Goal: Information Seeking & Learning: Learn about a topic

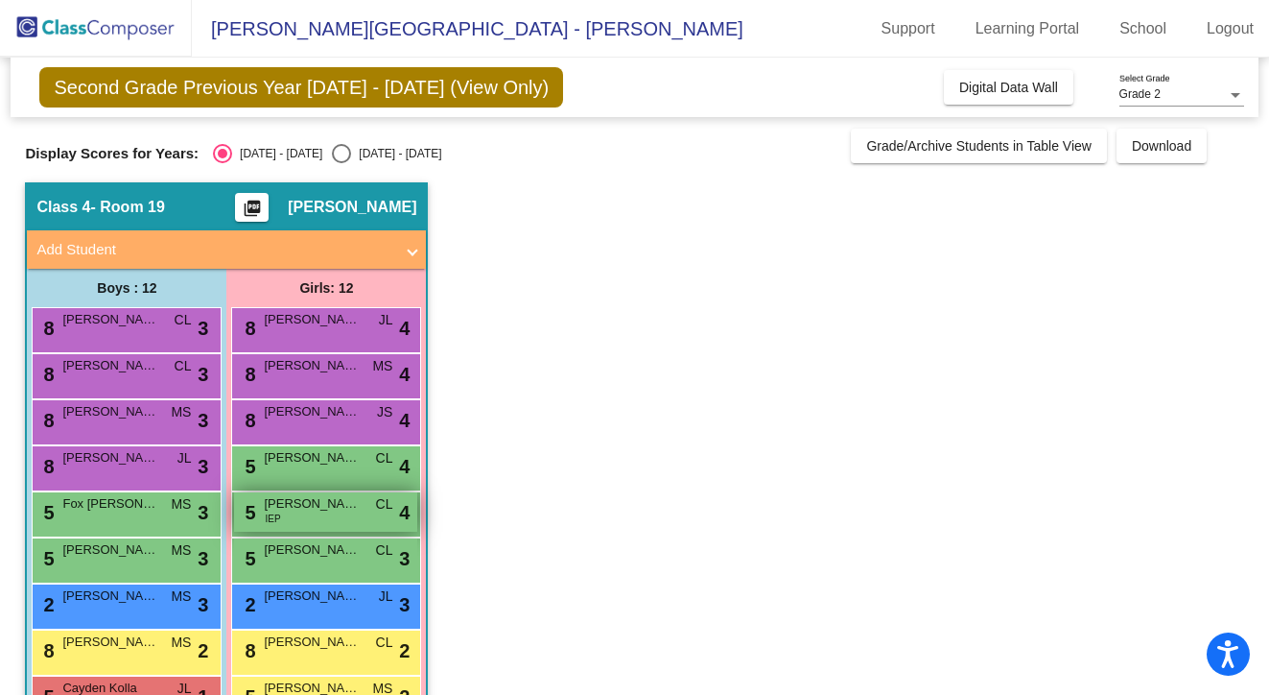
scroll to position [164, 0]
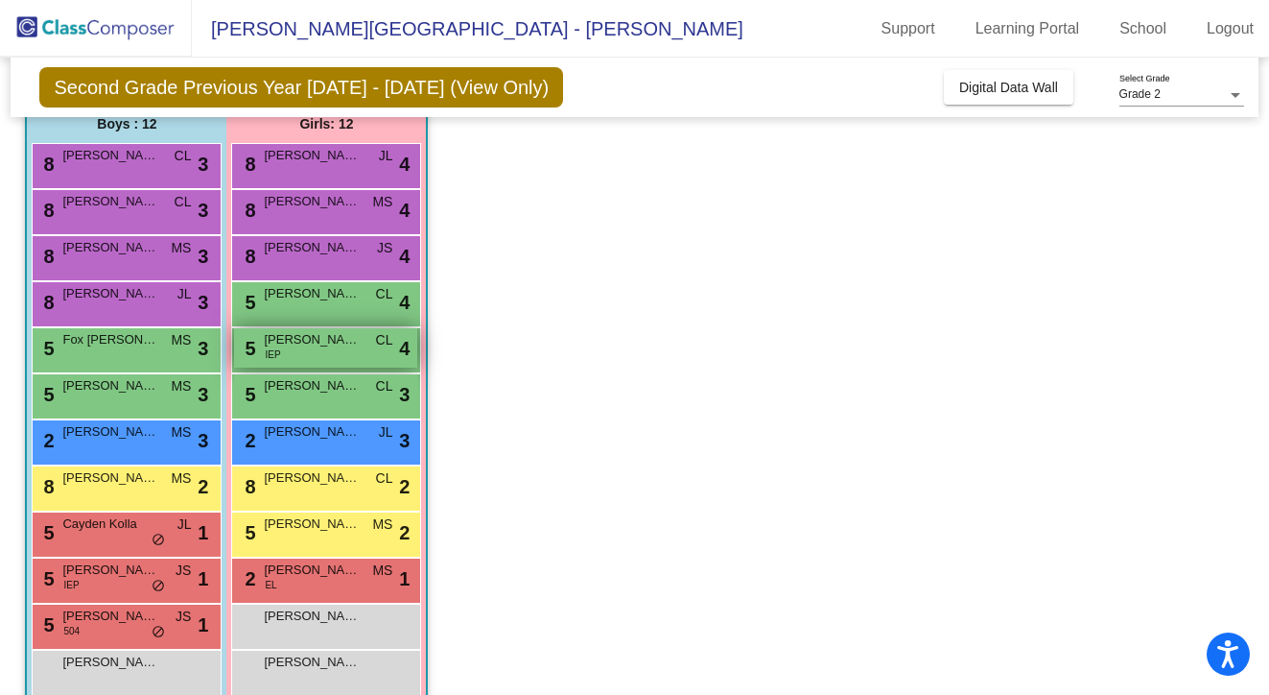
click at [280, 355] on div "5 [PERSON_NAME] IEP CL lock do_not_disturb_alt 4" at bounding box center [325, 347] width 183 height 39
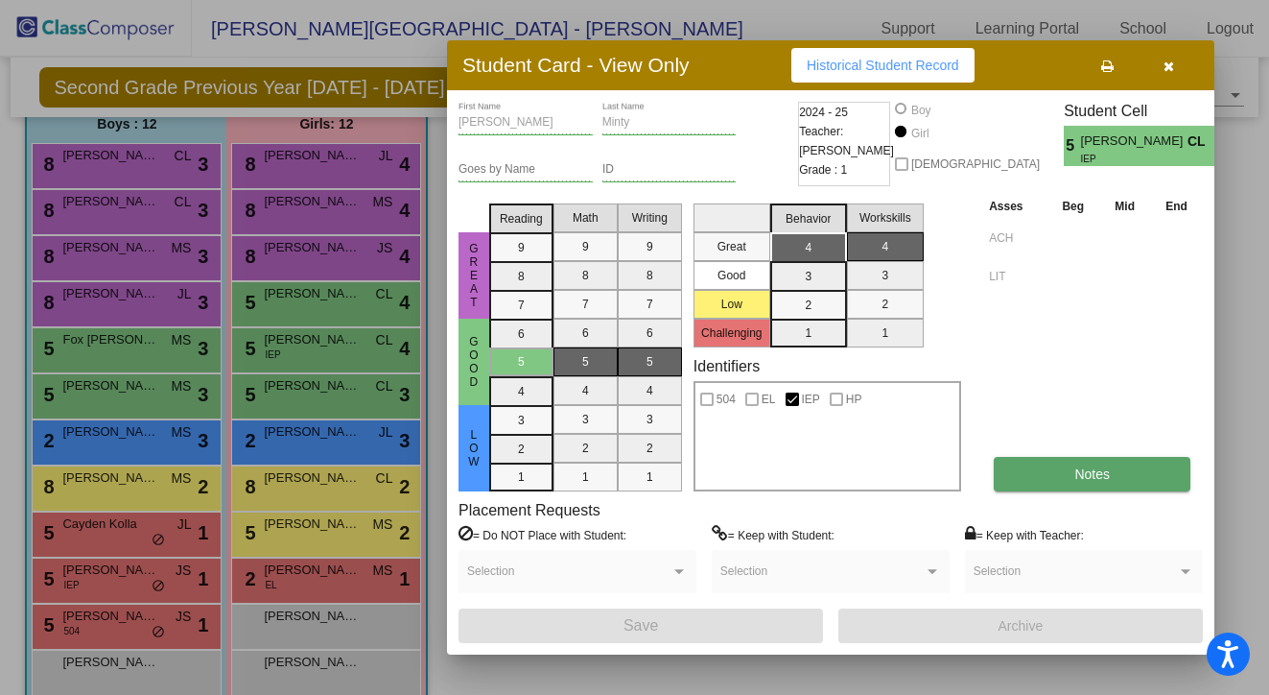
click at [1089, 469] on span "Notes" at bounding box center [1091, 473] width 35 height 15
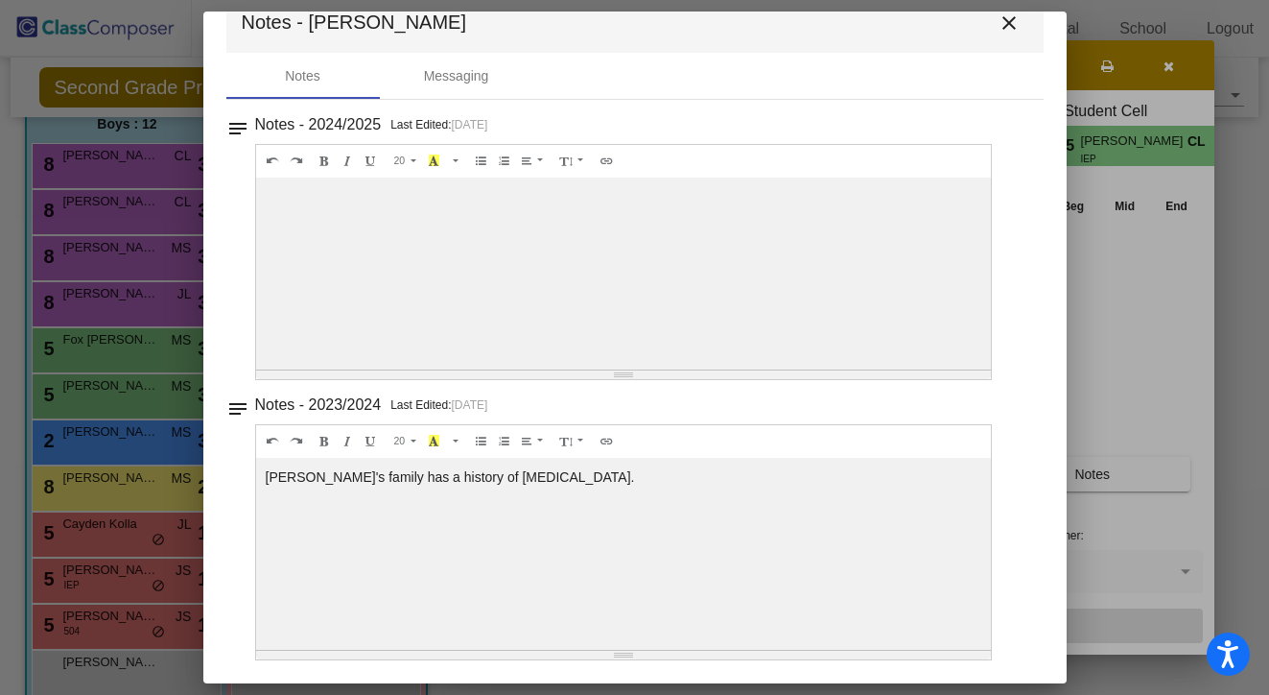
scroll to position [0, 0]
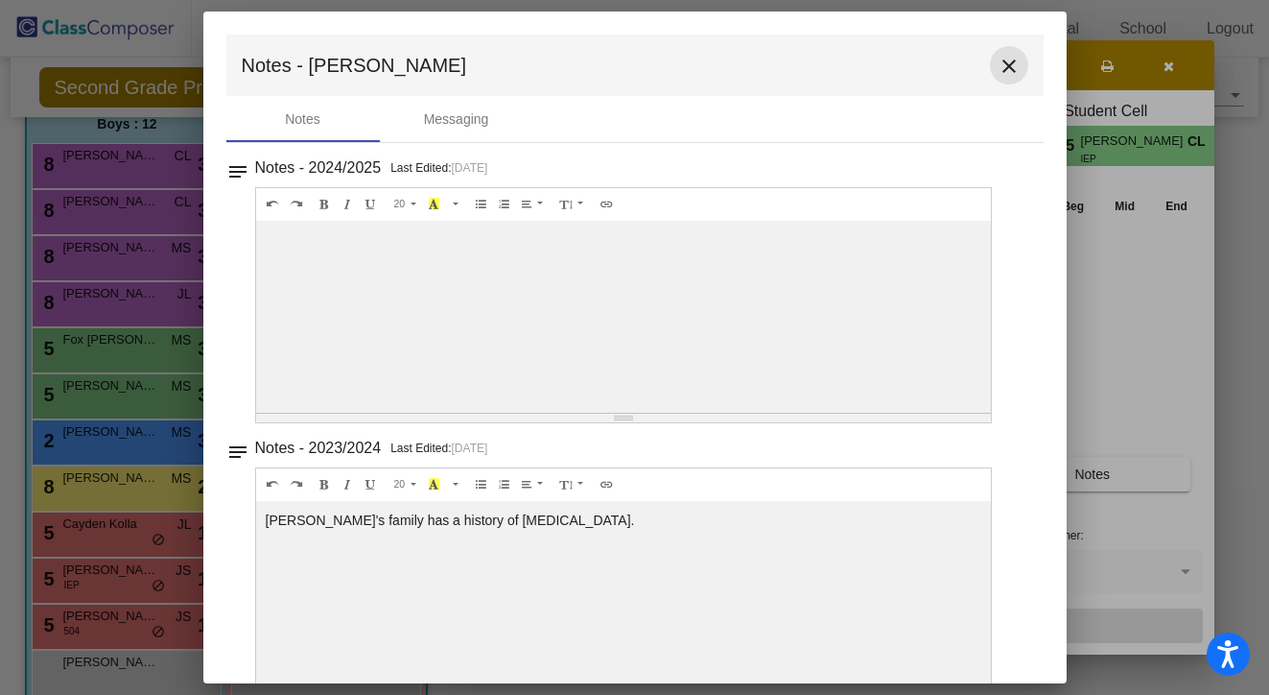
click at [1000, 75] on mat-icon "close" at bounding box center [1009, 66] width 23 height 23
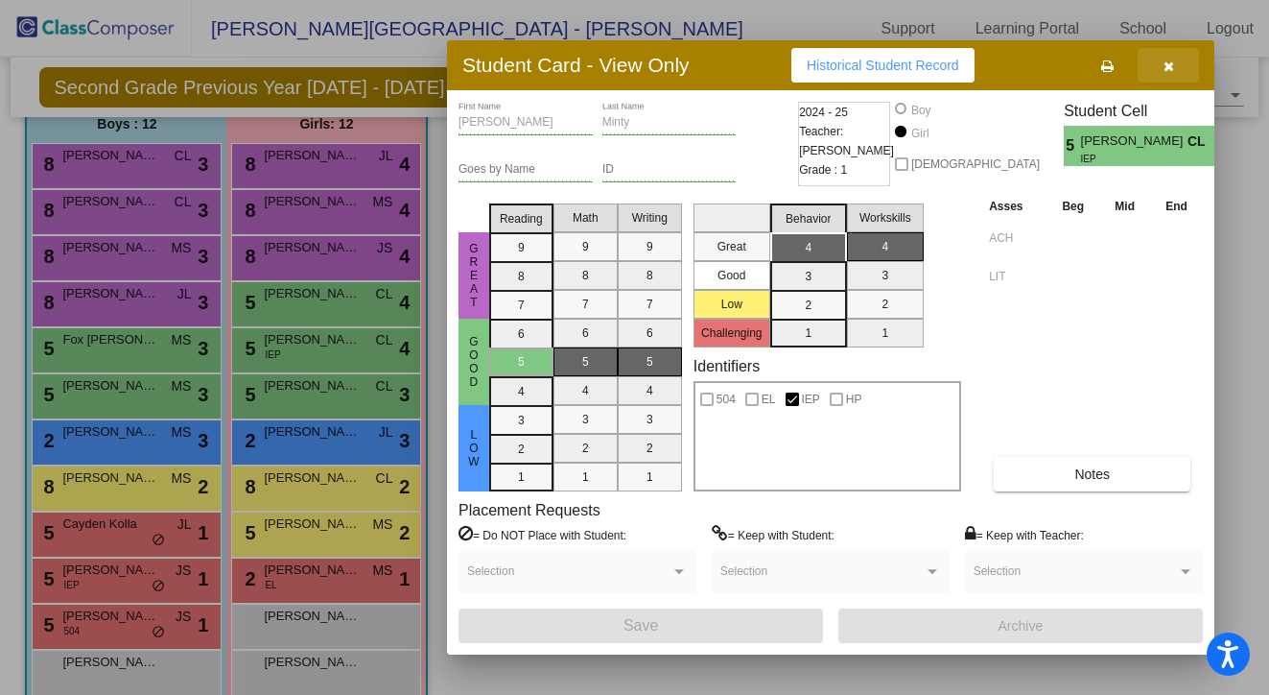
click at [1173, 69] on icon "button" at bounding box center [1169, 65] width 11 height 13
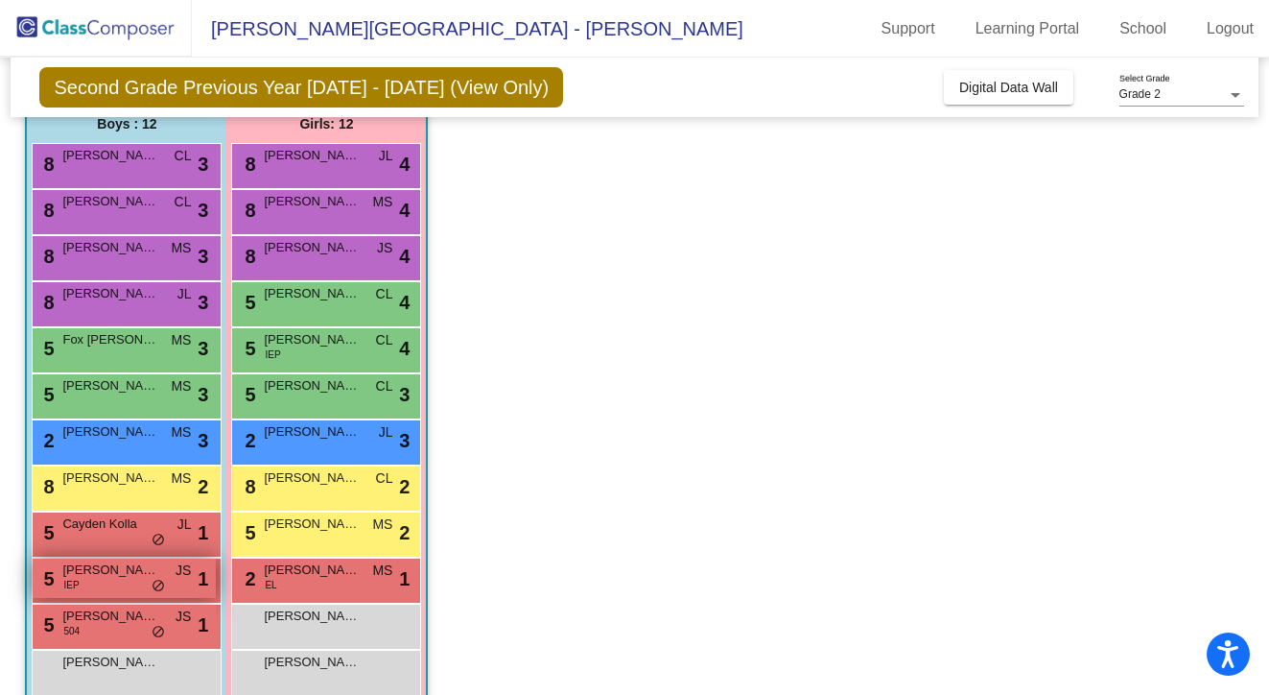
click at [110, 588] on div "5 [PERSON_NAME] IEP JS lock do_not_disturb_alt 1" at bounding box center [124, 577] width 183 height 39
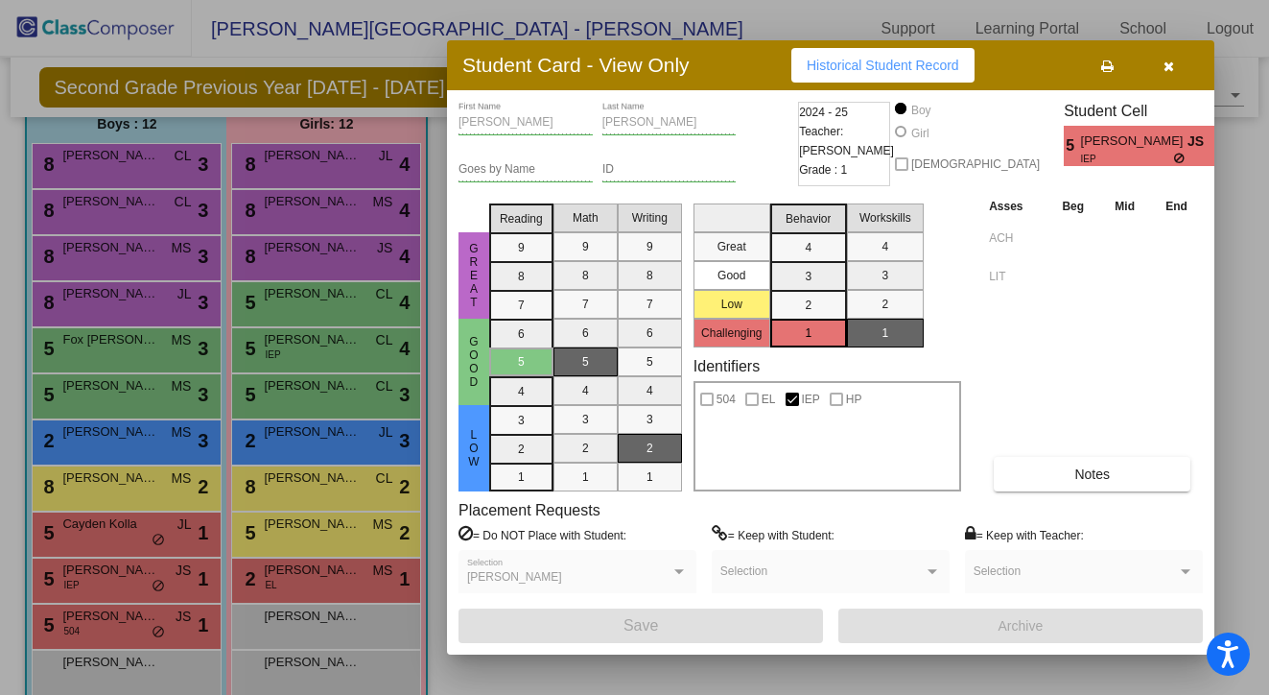
click at [891, 64] on span "Historical Student Record" at bounding box center [883, 65] width 153 height 15
click at [1170, 65] on icon "button" at bounding box center [1169, 65] width 11 height 13
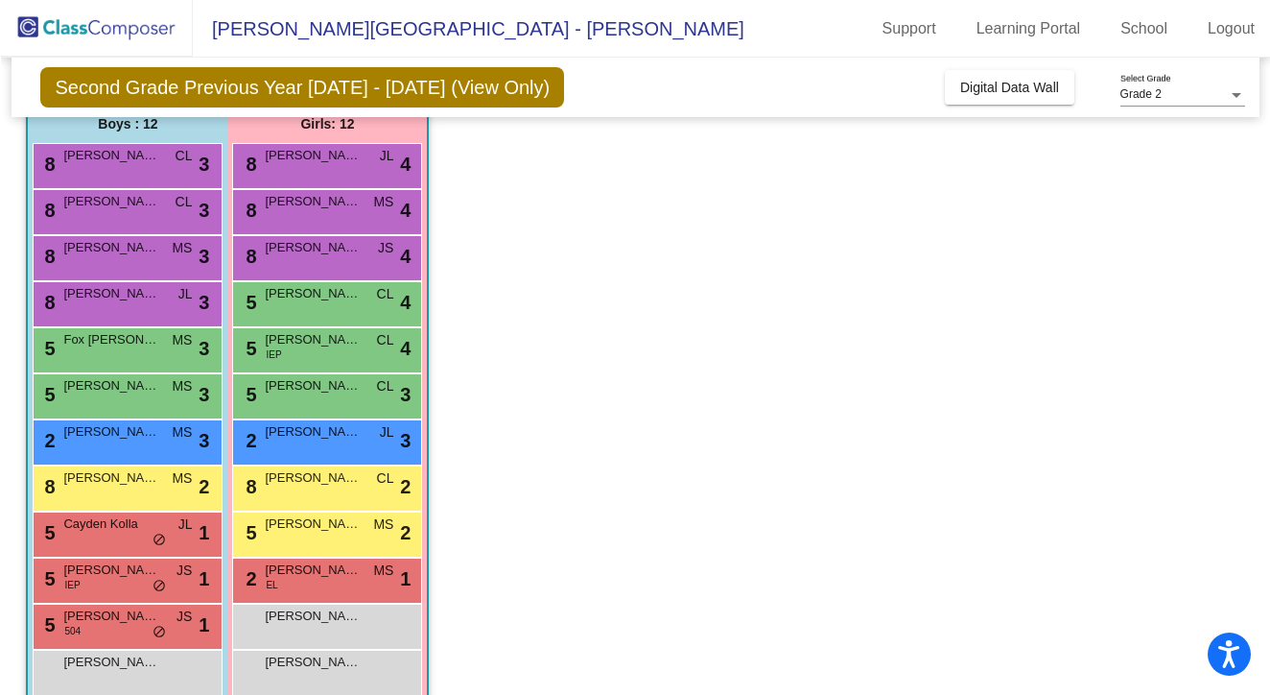
scroll to position [196, 0]
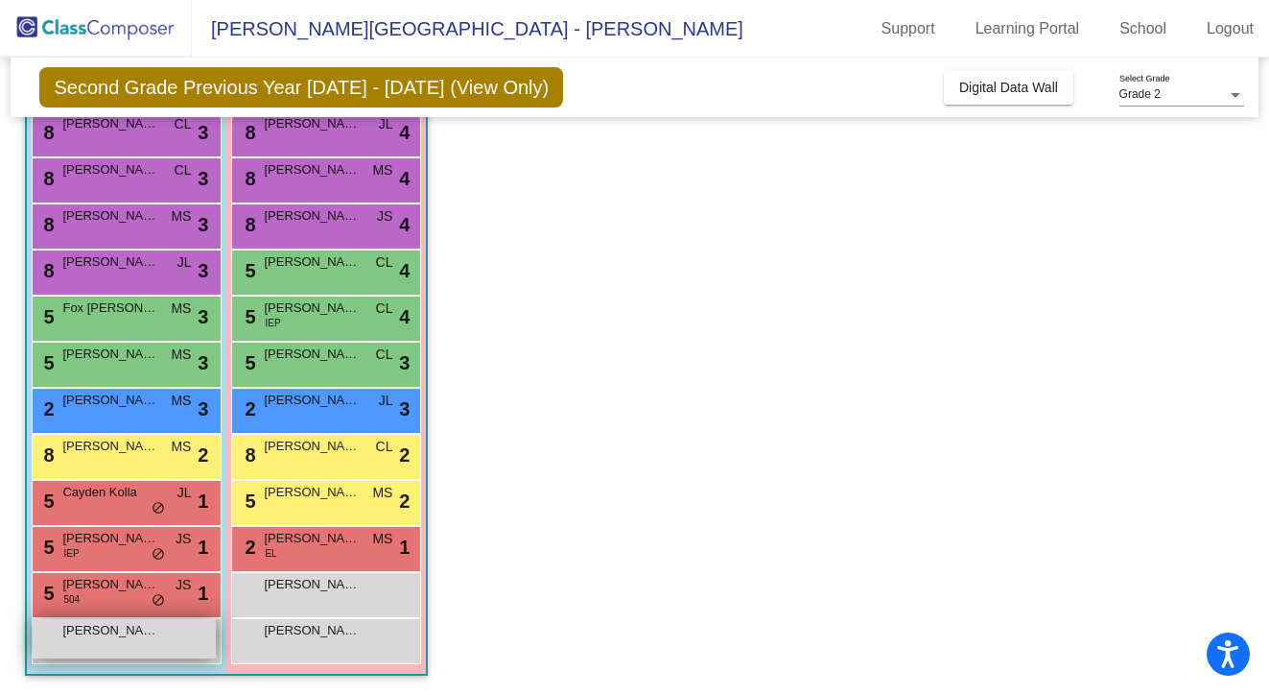
click at [113, 643] on div "[PERSON_NAME] Weeks lock do_not_disturb_alt" at bounding box center [124, 638] width 183 height 39
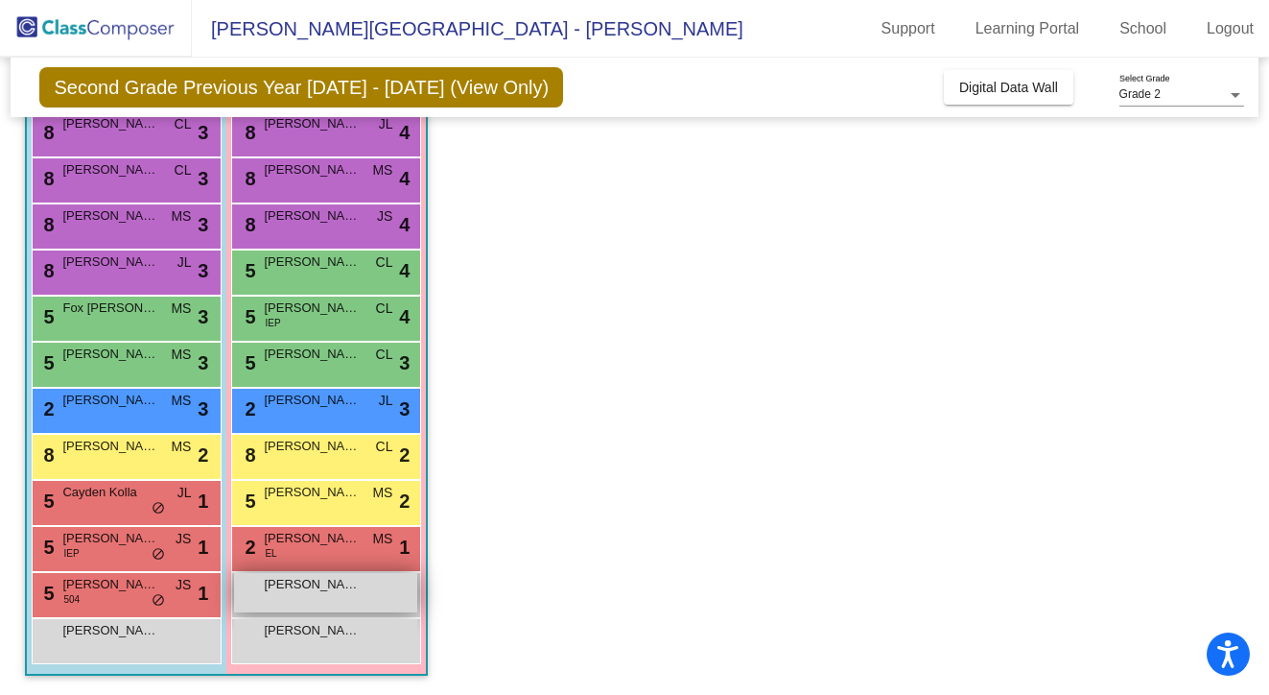
click at [281, 601] on div "[PERSON_NAME] lock do_not_disturb_alt" at bounding box center [325, 592] width 183 height 39
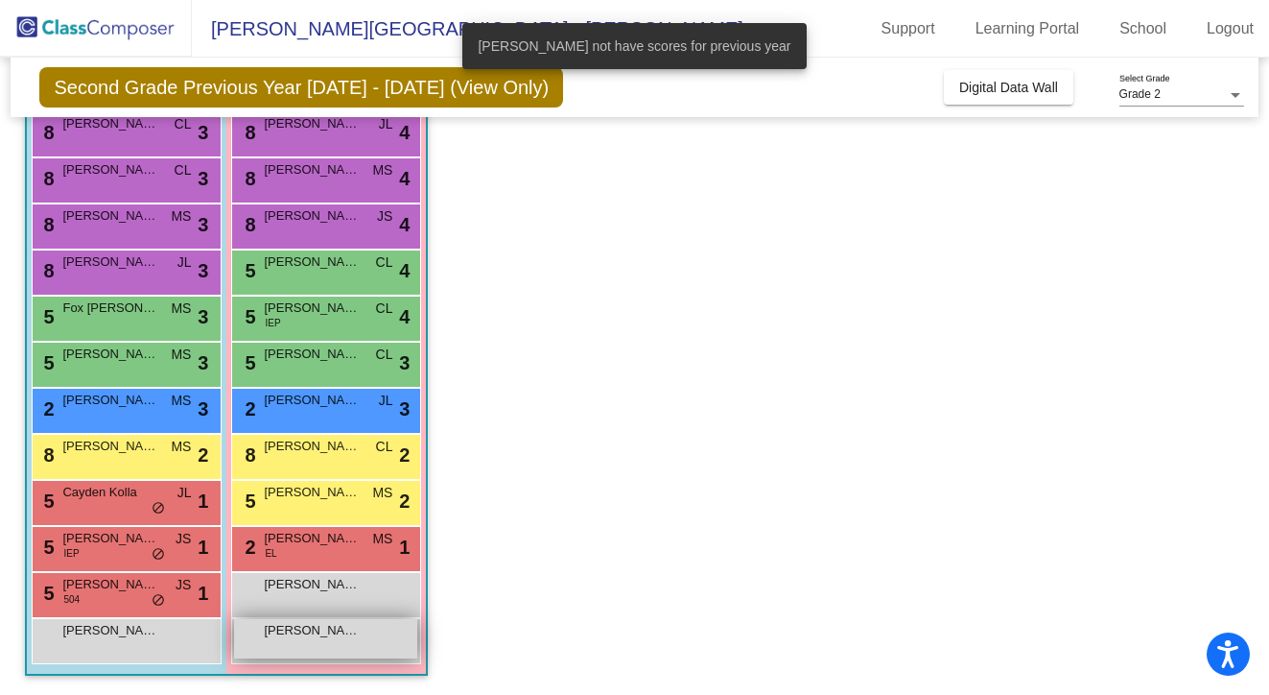
click at [291, 641] on div "[PERSON_NAME] lock do_not_disturb_alt" at bounding box center [325, 638] width 183 height 39
click at [598, 550] on app-classroom "Class 4 - Room 19 picture_as_pdf [PERSON_NAME] Add Student First Name Last Name…" at bounding box center [634, 341] width 1218 height 708
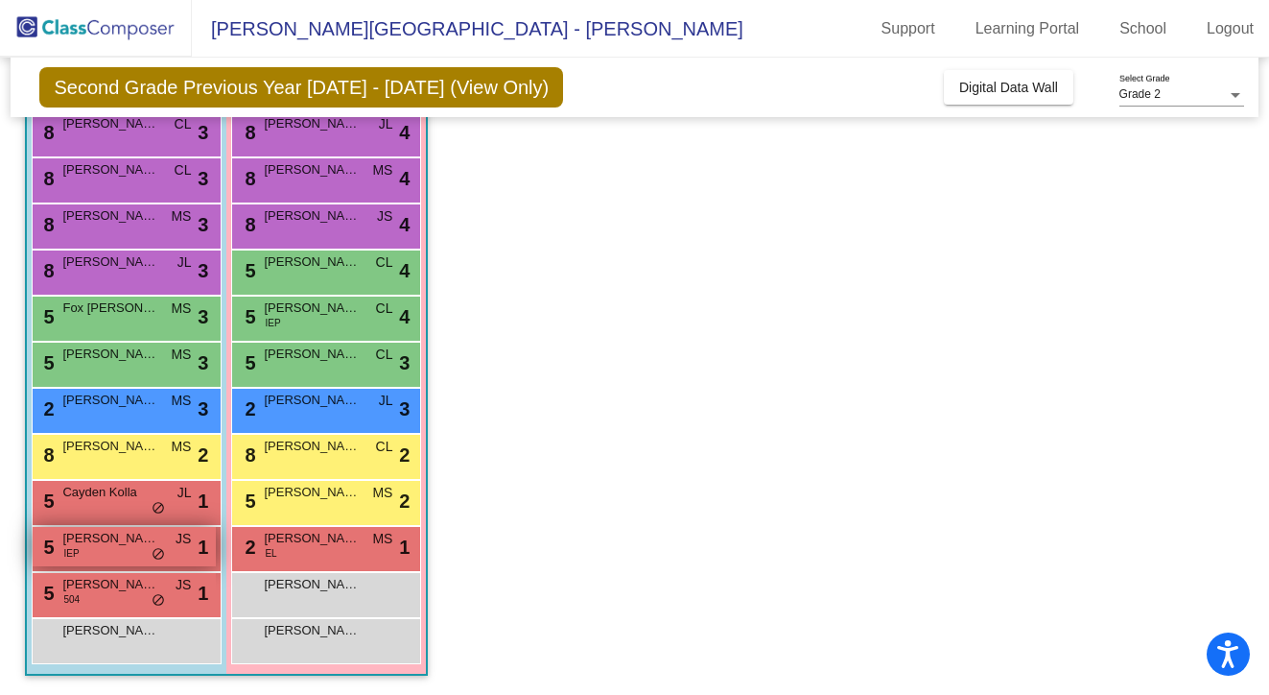
click at [102, 558] on div "5 [PERSON_NAME] IEP JS lock do_not_disturb_alt 1" at bounding box center [124, 546] width 183 height 39
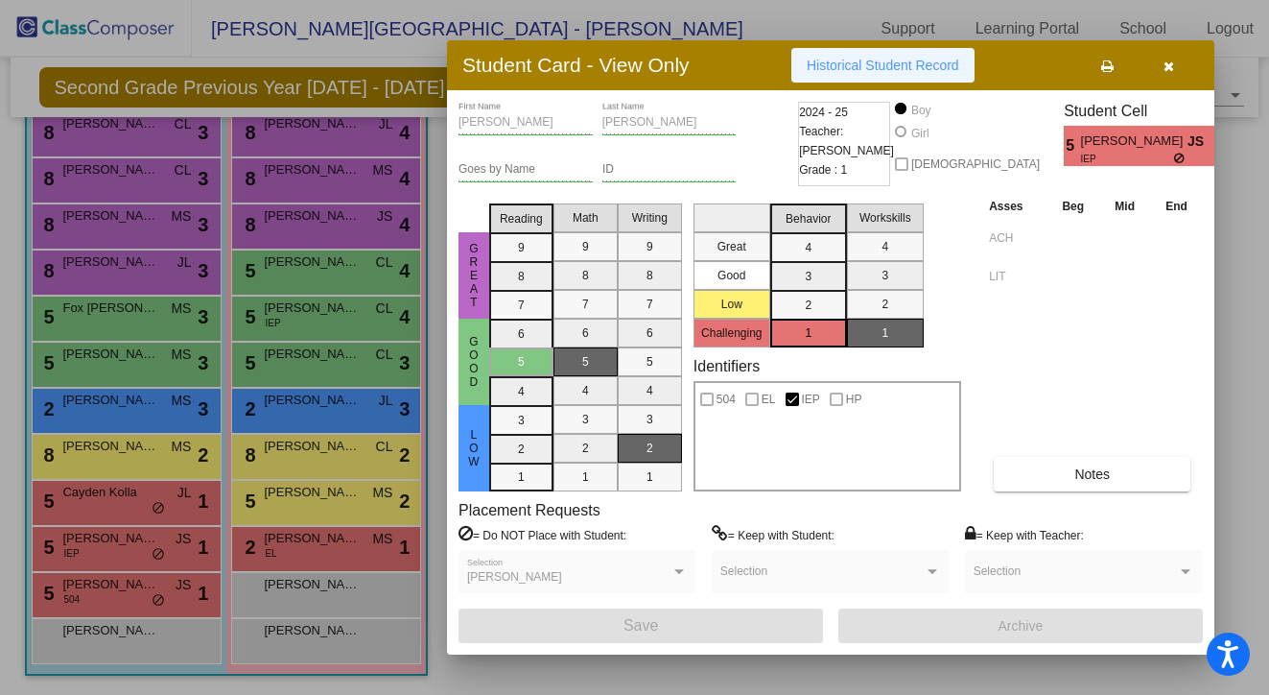
click at [857, 58] on span "Historical Student Record" at bounding box center [883, 65] width 153 height 15
click at [106, 602] on div at bounding box center [634, 347] width 1269 height 695
